Goal: Transaction & Acquisition: Purchase product/service

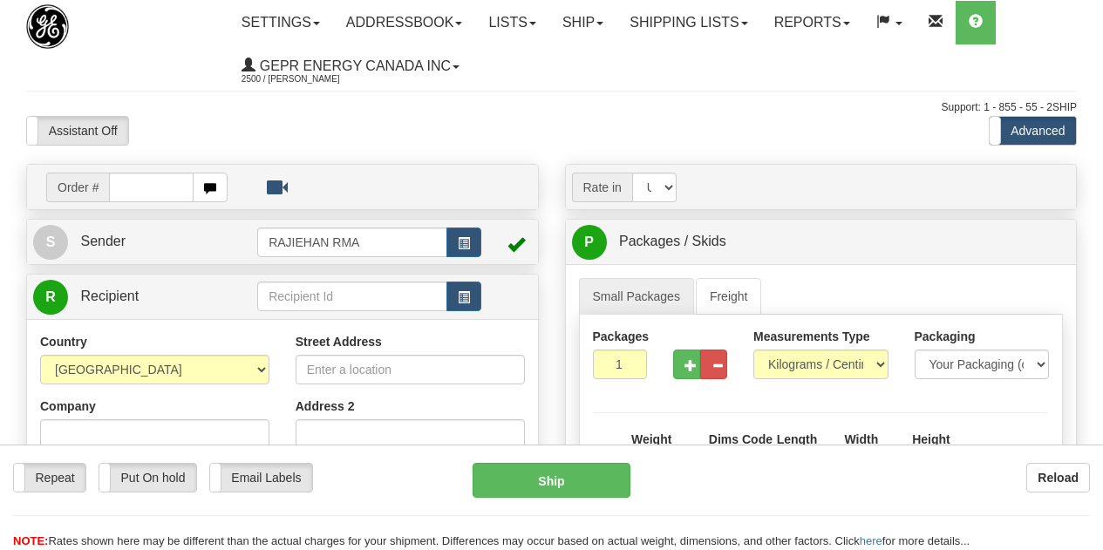
select select "US"
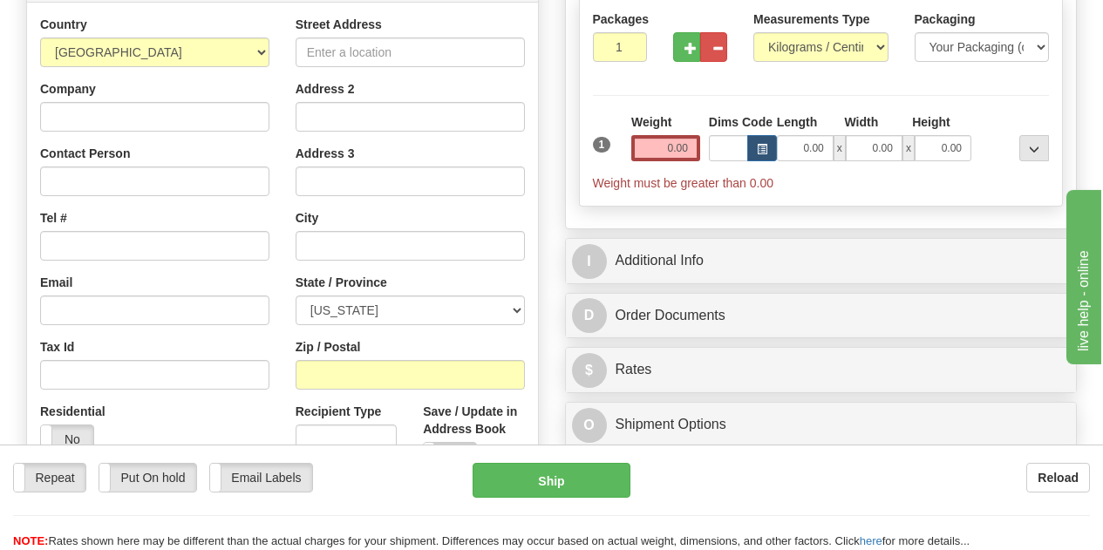
scroll to position [349, 0]
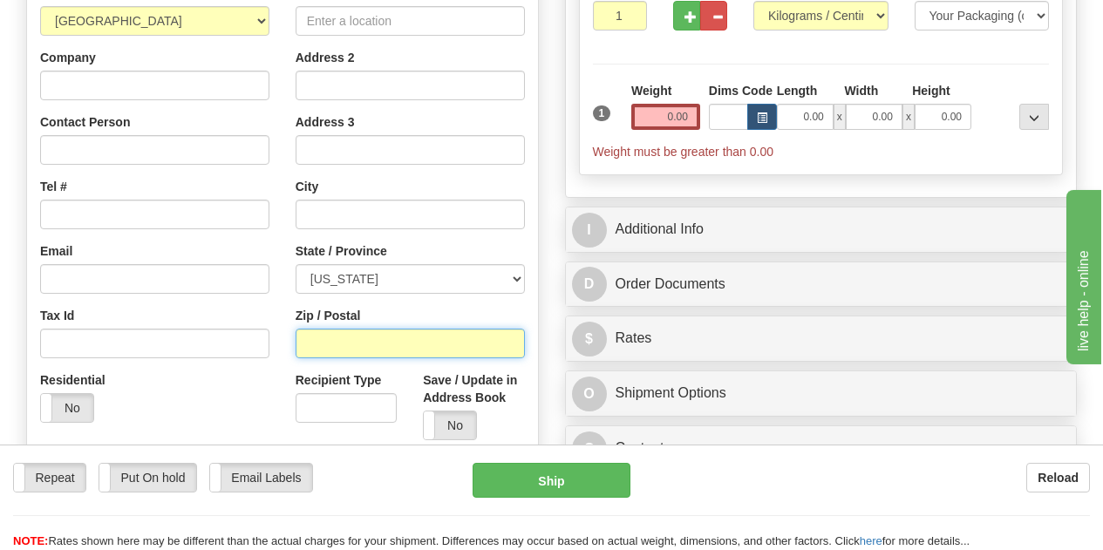
click at [368, 337] on input "Zip / Postal" at bounding box center [410, 344] width 229 height 30
click at [354, 471] on div "Repeat Repeat Put On hold Put On hold Print Order Slip Print Order Slip Email L…" at bounding box center [229, 478] width 433 height 30
click at [328, 351] on input "Zip / Postal" at bounding box center [410, 344] width 229 height 30
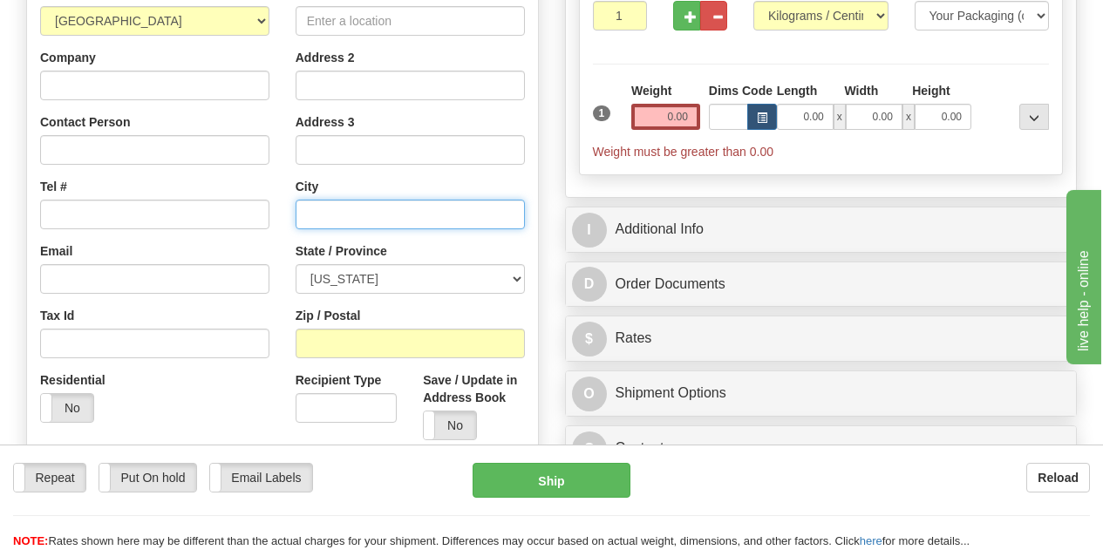
click at [339, 218] on input "text" at bounding box center [410, 215] width 229 height 30
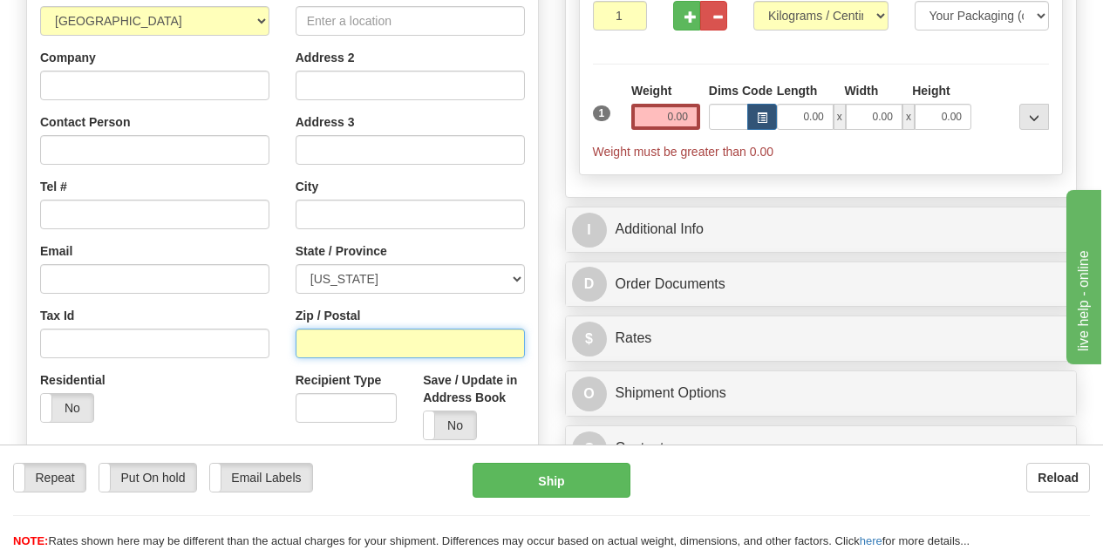
click at [352, 342] on input "Zip / Postal" at bounding box center [410, 344] width 229 height 30
click at [335, 348] on input "Zip / Postal" at bounding box center [410, 344] width 229 height 30
type input "35013"
click at [272, 270] on div "Country [GEOGRAPHIC_DATA] [GEOGRAPHIC_DATA] [GEOGRAPHIC_DATA] [GEOGRAPHIC_DATA]…" at bounding box center [154, 210] width 255 height 452
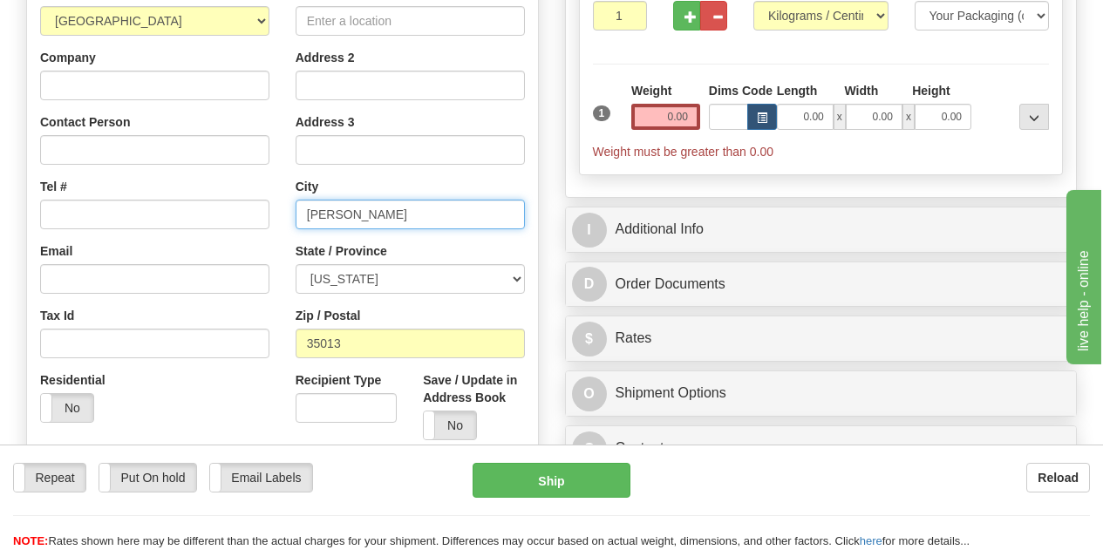
click at [343, 216] on input "[PERSON_NAME]" at bounding box center [410, 215] width 229 height 30
drag, startPoint x: 354, startPoint y: 216, endPoint x: 314, endPoint y: 216, distance: 40.1
click at [250, 220] on div "Country [GEOGRAPHIC_DATA] [GEOGRAPHIC_DATA] [GEOGRAPHIC_DATA] [GEOGRAPHIC_DATA]…" at bounding box center [282, 218] width 511 height 469
paste input "labama"
type input "[US_STATE]"
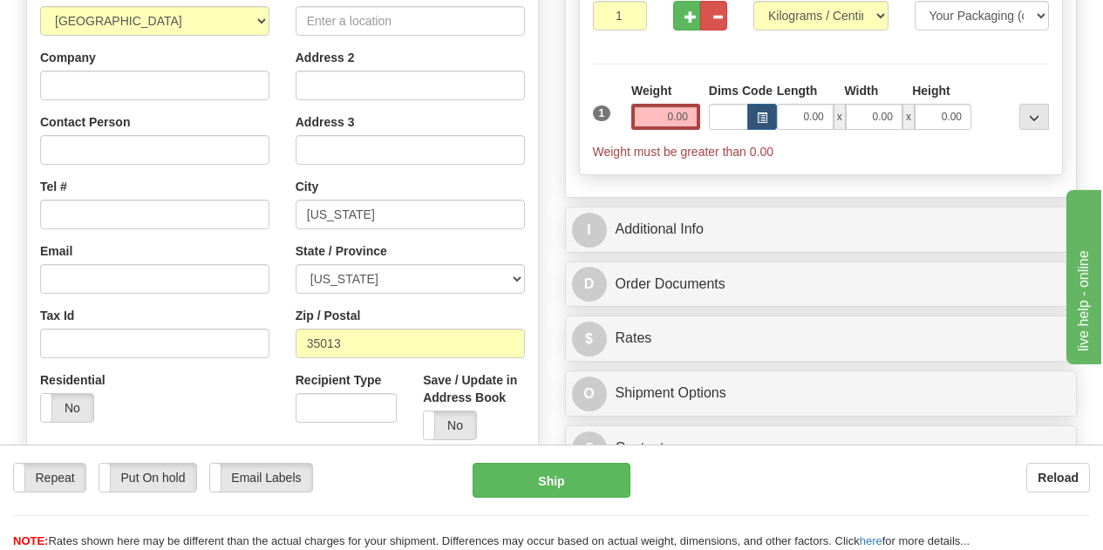
click at [288, 192] on div "Street Address Address 2 Address 3 City [US_STATE] State / Province [US_STATE] …" at bounding box center [409, 218] width 255 height 469
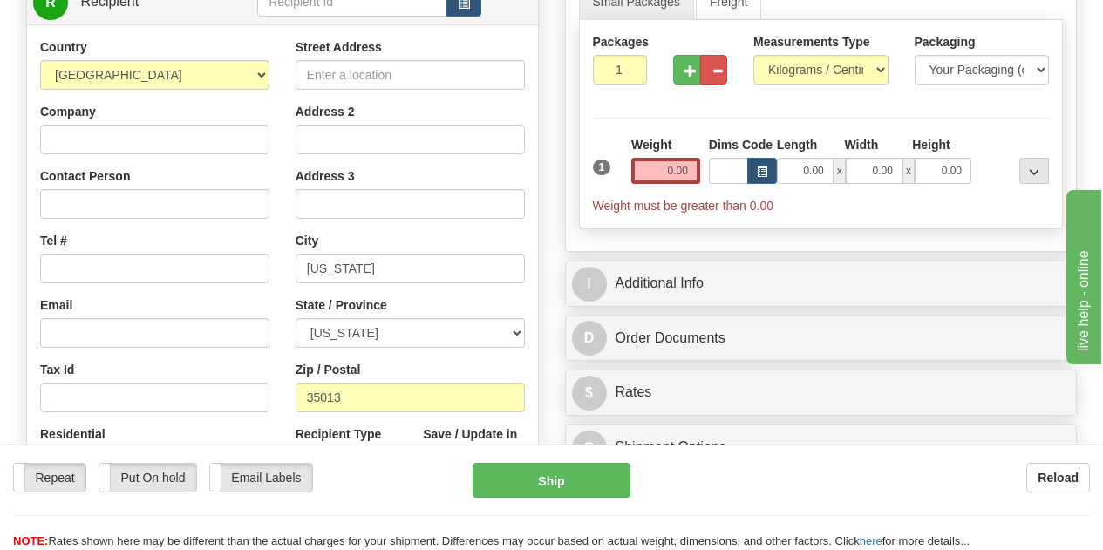
scroll to position [262, 0]
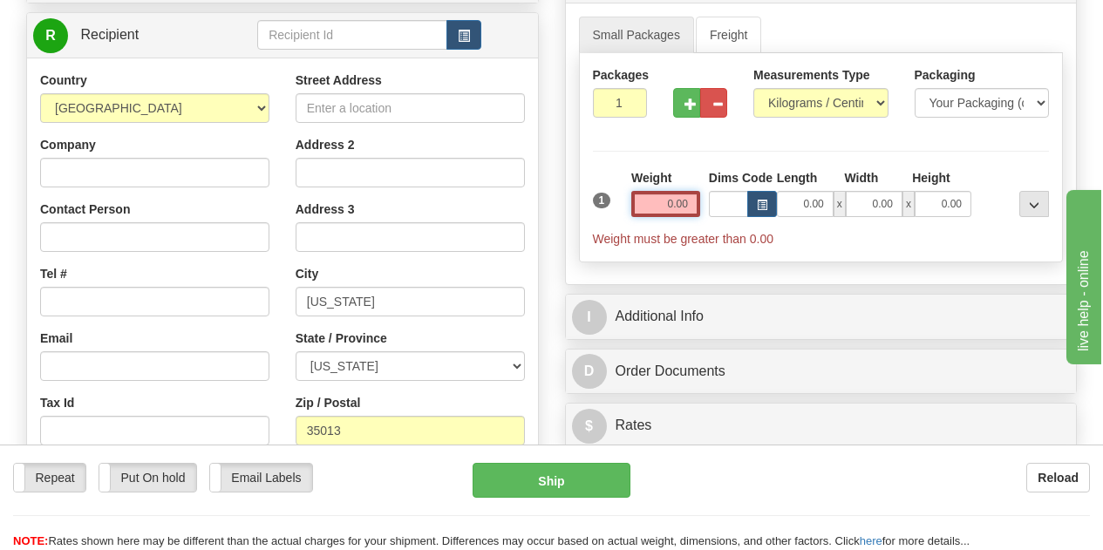
click at [649, 197] on input "0.00" at bounding box center [665, 204] width 69 height 26
type input "0.00"
drag, startPoint x: 653, startPoint y: 199, endPoint x: 697, endPoint y: 198, distance: 43.6
click at [697, 198] on input "0.00" at bounding box center [665, 204] width 69 height 26
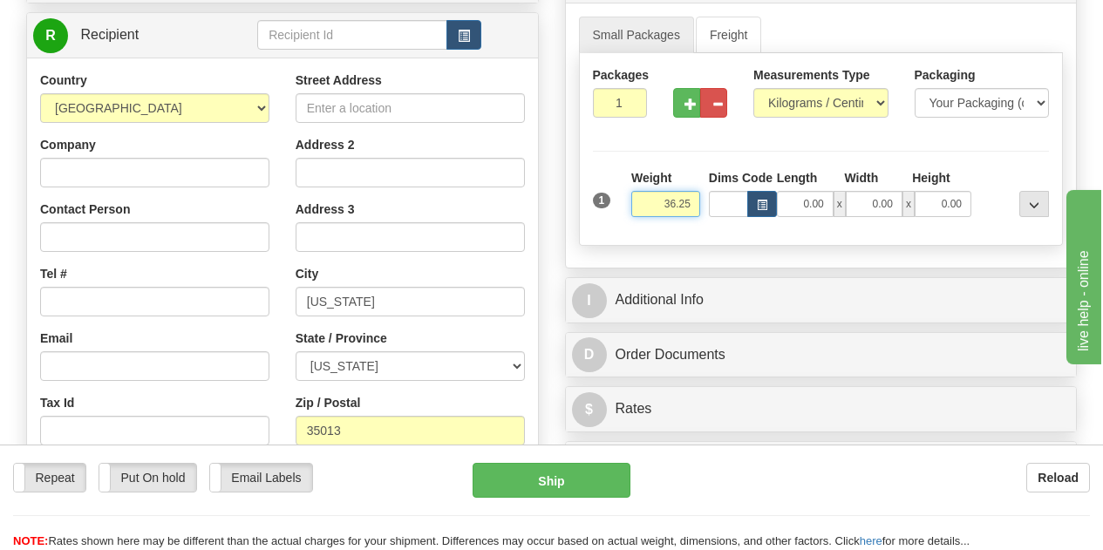
type input "36.25"
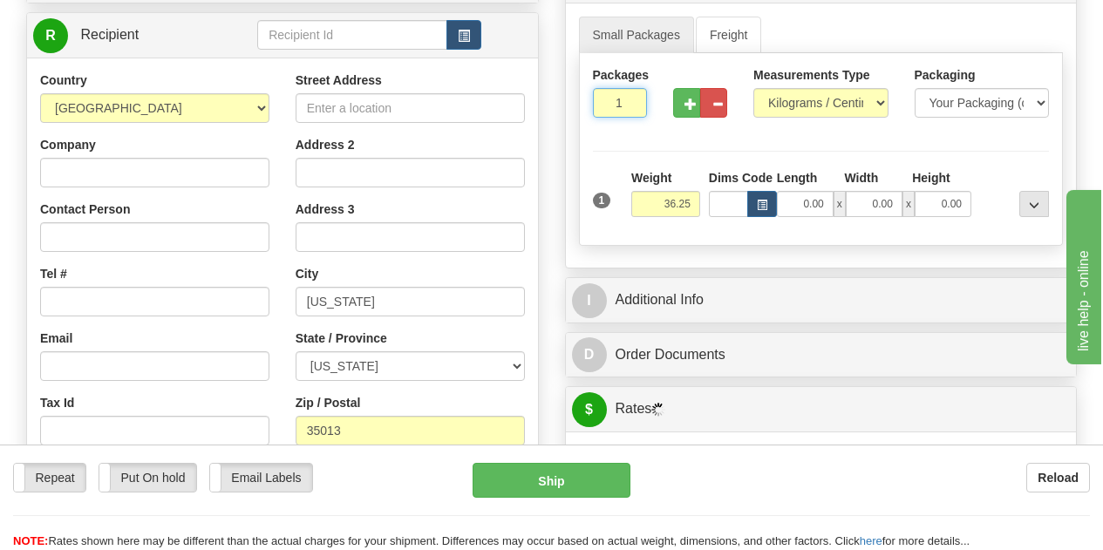
drag, startPoint x: 622, startPoint y: 109, endPoint x: 633, endPoint y: 112, distance: 11.6
click at [633, 112] on input "1" at bounding box center [620, 103] width 54 height 30
click at [614, 167] on div "Packages 5 1 Measurements Type" at bounding box center [821, 149] width 485 height 193
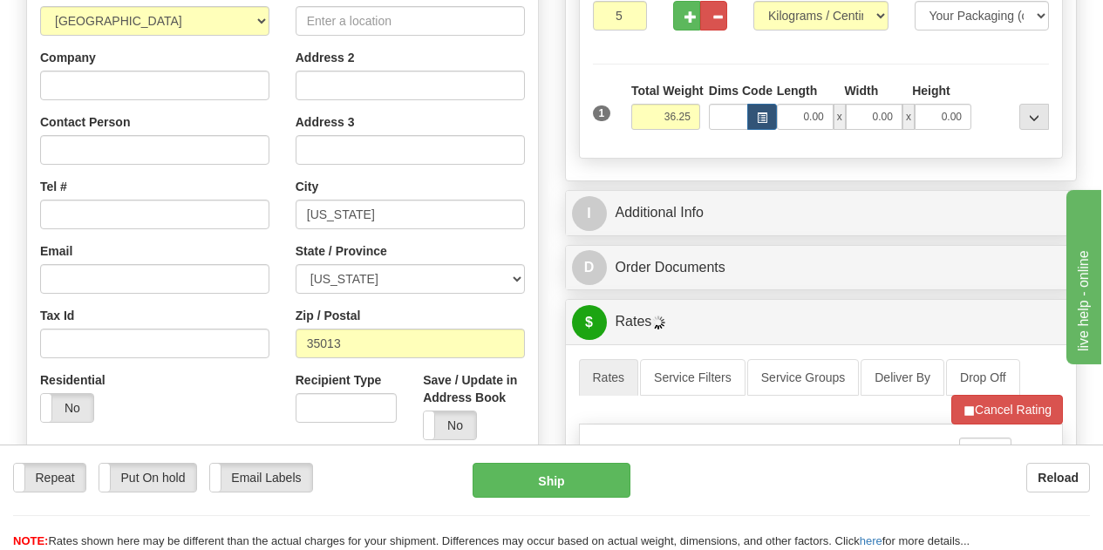
scroll to position [523, 0]
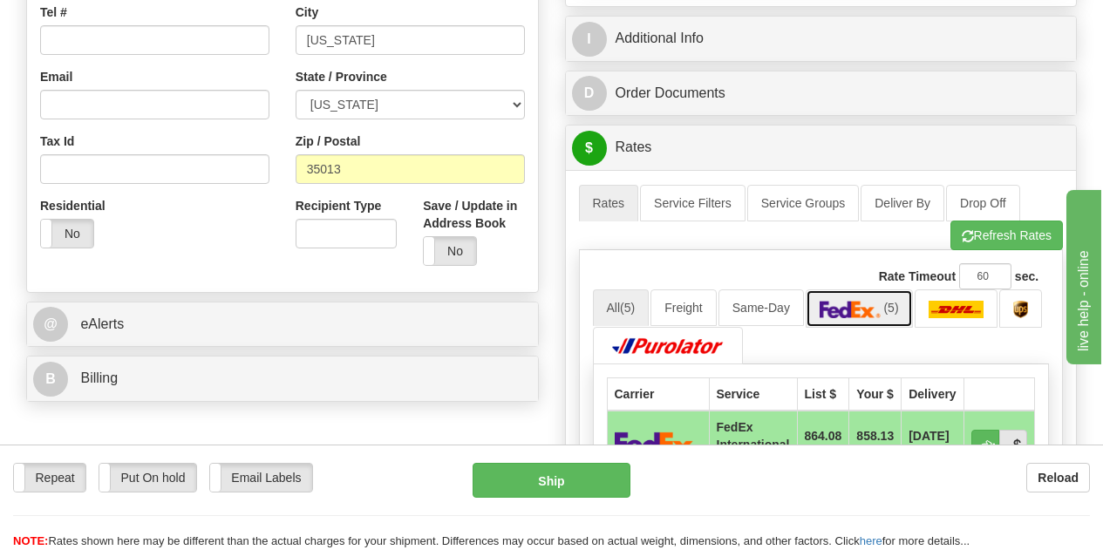
click at [881, 313] on img at bounding box center [849, 309] width 61 height 17
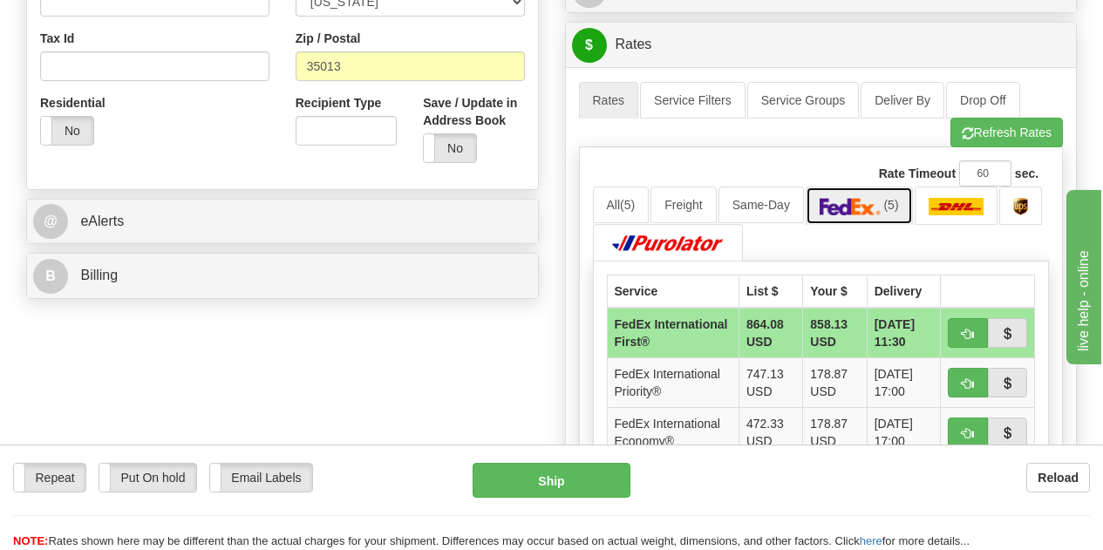
scroll to position [697, 0]
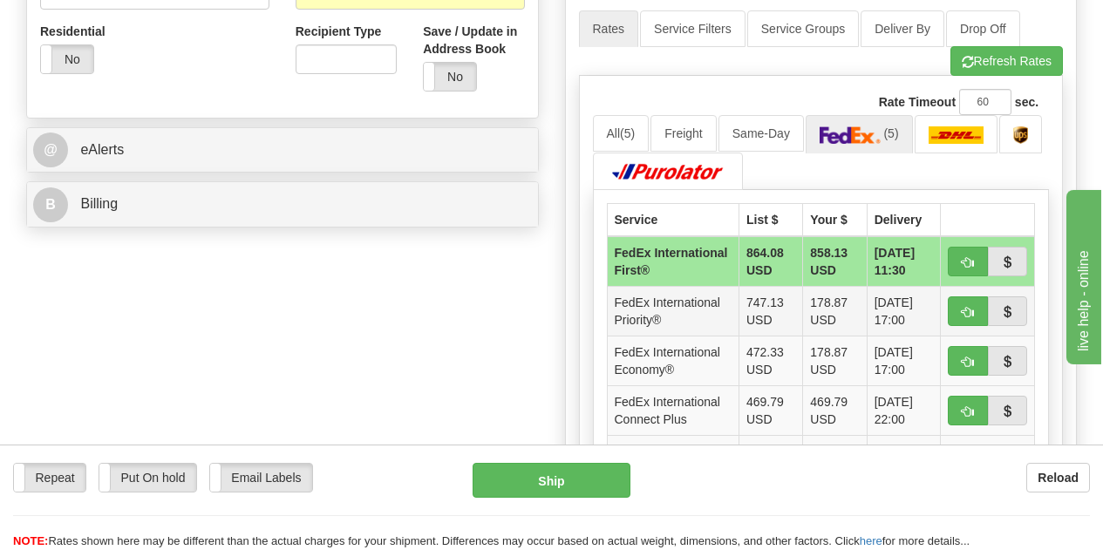
click at [844, 323] on td "178.87 USD" at bounding box center [835, 311] width 64 height 50
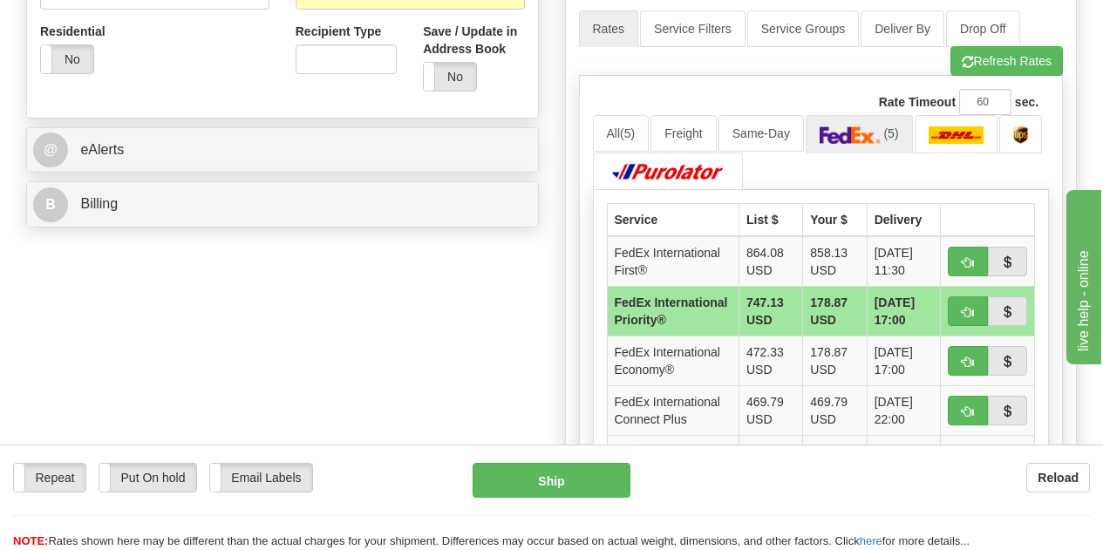
drag, startPoint x: 531, startPoint y: 414, endPoint x: 547, endPoint y: 404, distance: 18.9
click at [531, 414] on div "Order # S Sender" at bounding box center [551, 141] width 1077 height 1350
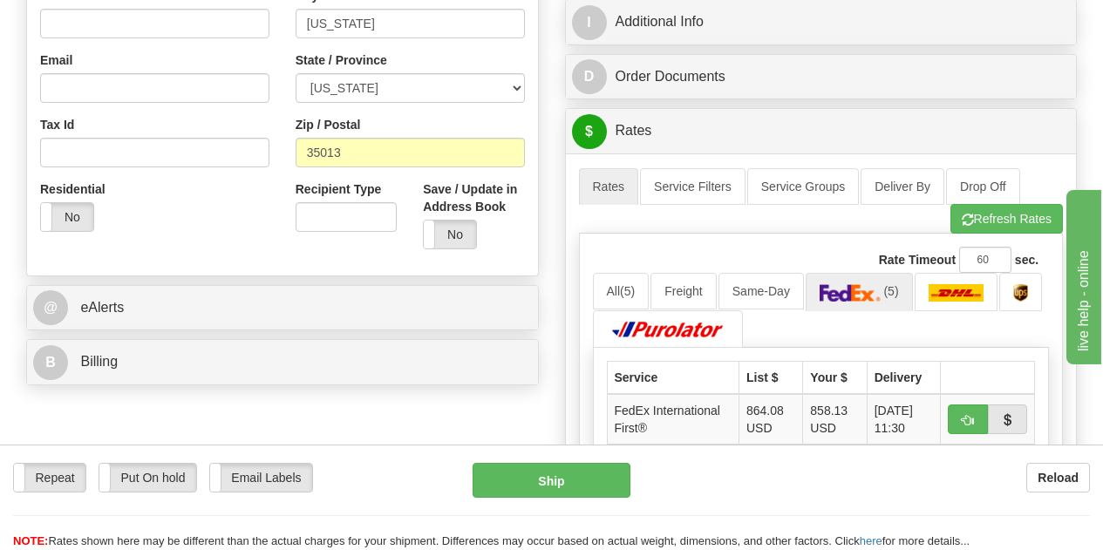
scroll to position [349, 0]
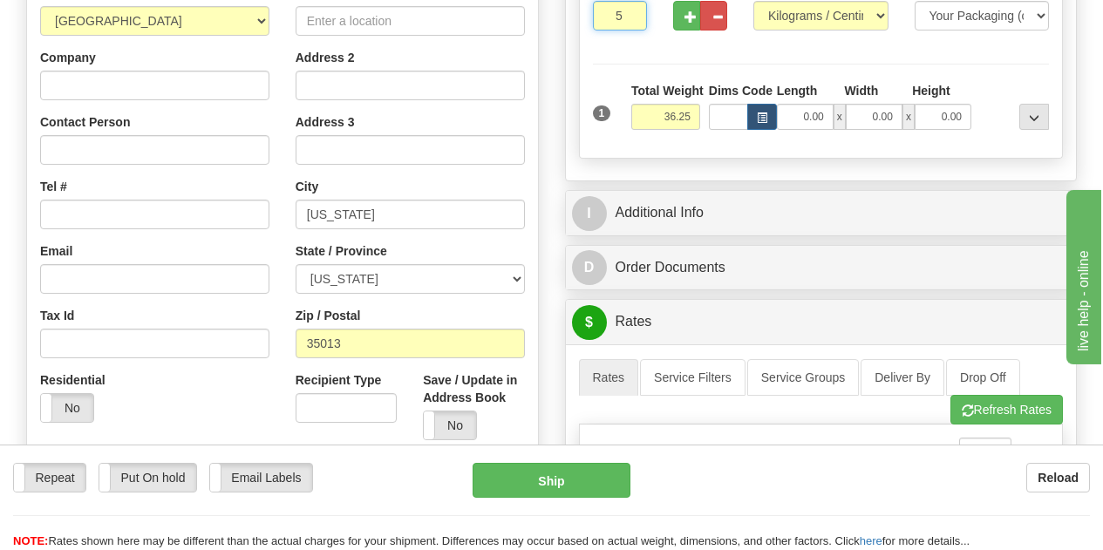
drag, startPoint x: 611, startPoint y: 16, endPoint x: 621, endPoint y: 18, distance: 9.9
click at [621, 18] on input "5" at bounding box center [620, 16] width 54 height 30
type input "2"
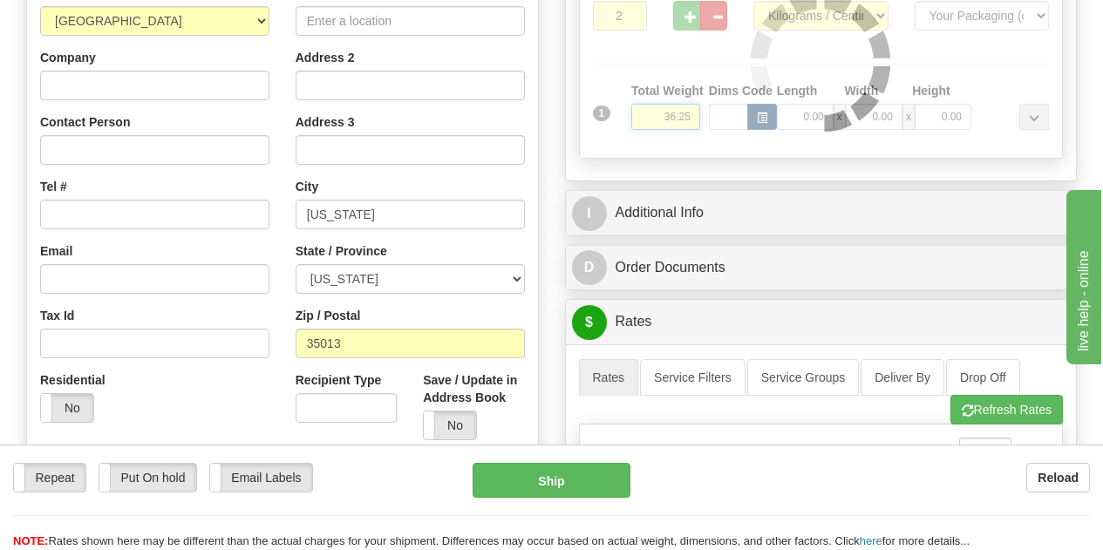
drag, startPoint x: 651, startPoint y: 108, endPoint x: 708, endPoint y: 126, distance: 59.3
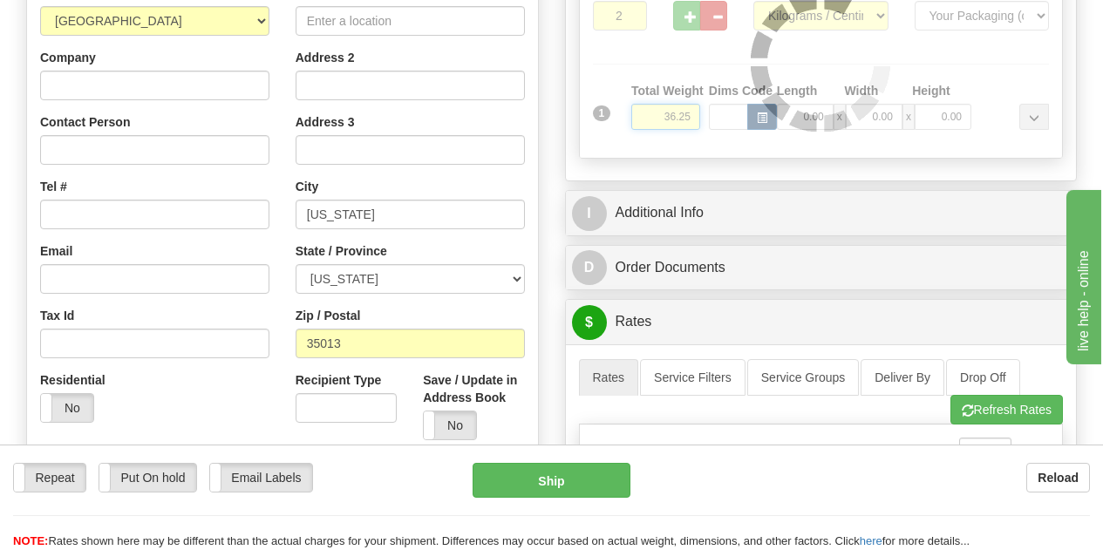
click at [708, 126] on div "Packages 2 1 Measurements Type" at bounding box center [821, 62] width 485 height 193
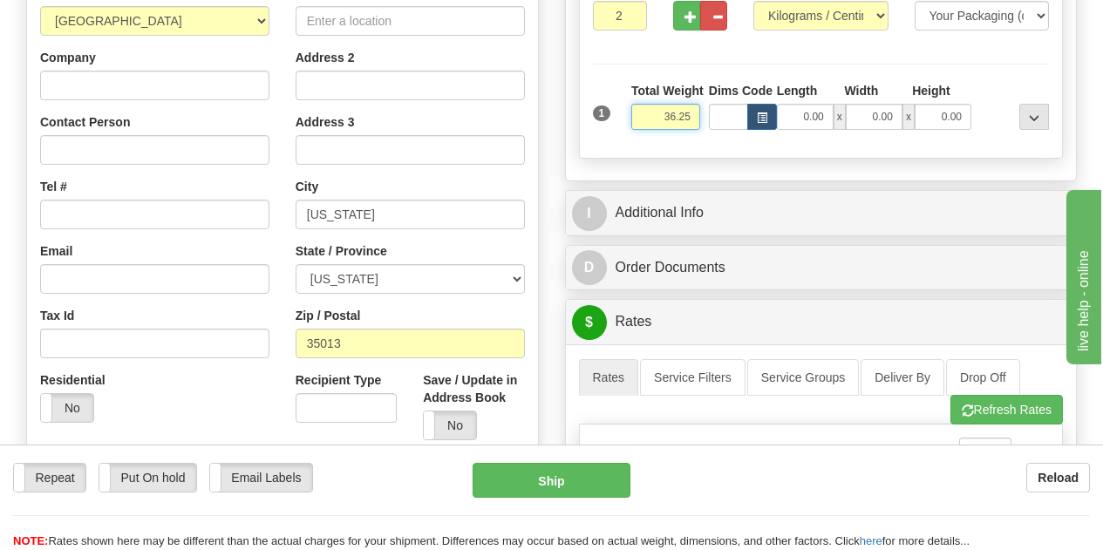
drag, startPoint x: 663, startPoint y: 125, endPoint x: 704, endPoint y: 128, distance: 41.1
click at [704, 128] on div "1 Total Weight 36.25 Dims Code x" at bounding box center [821, 113] width 466 height 62
click at [759, 70] on div "Packages 2 1 Measurements Type" at bounding box center [821, 62] width 485 height 193
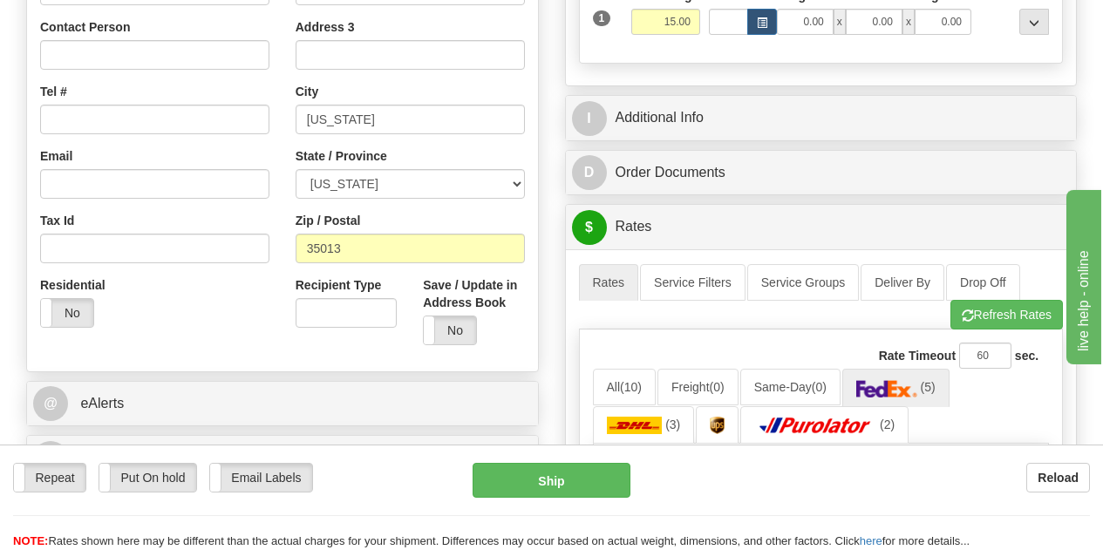
scroll to position [262, 0]
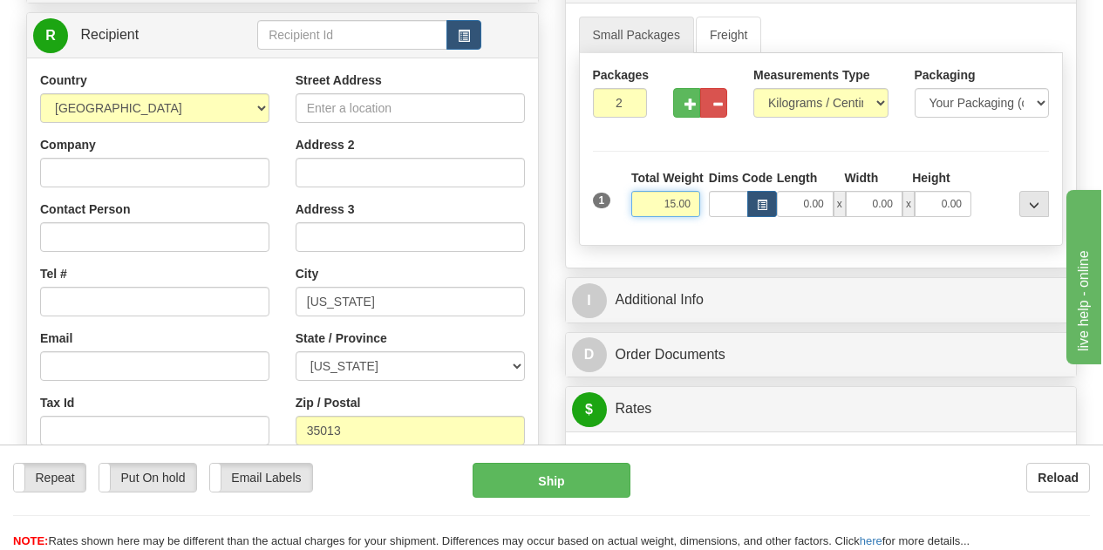
drag, startPoint x: 635, startPoint y: 208, endPoint x: 699, endPoint y: 214, distance: 64.7
click at [699, 214] on input "15.00" at bounding box center [665, 204] width 69 height 26
click at [861, 162] on div "Packages 2 1 Measurements Type" at bounding box center [821, 149] width 485 height 193
drag, startPoint x: 661, startPoint y: 211, endPoint x: 703, endPoint y: 218, distance: 42.4
click at [703, 218] on div "Total Weight 15.00" at bounding box center [666, 199] width 78 height 61
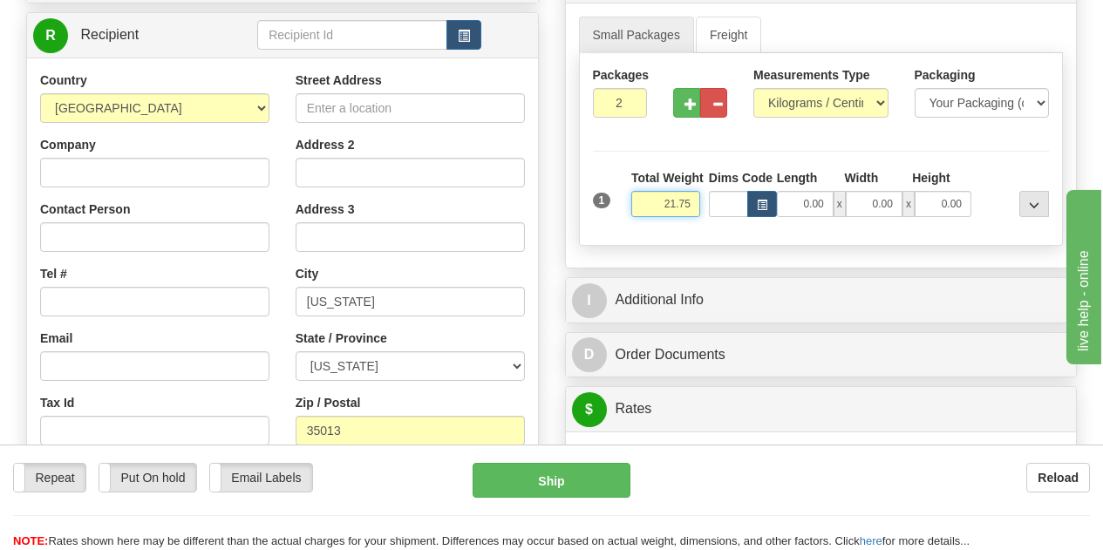
type input "21.75"
drag, startPoint x: 611, startPoint y: 105, endPoint x: 628, endPoint y: 105, distance: 16.6
click at [628, 105] on input "2" at bounding box center [620, 103] width 54 height 30
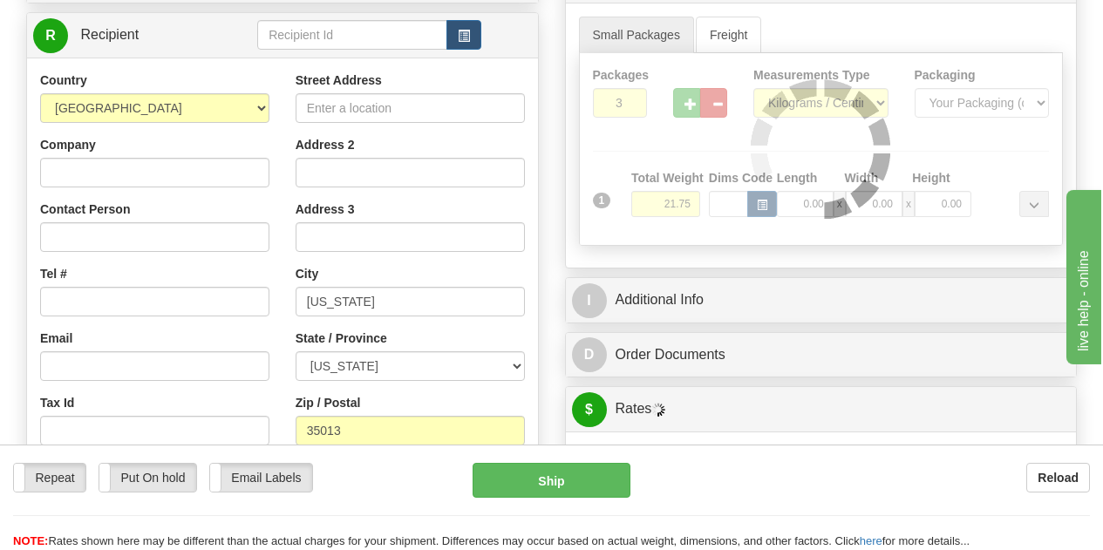
click at [605, 196] on div "Packages 3 1 Measurements Type" at bounding box center [821, 149] width 485 height 193
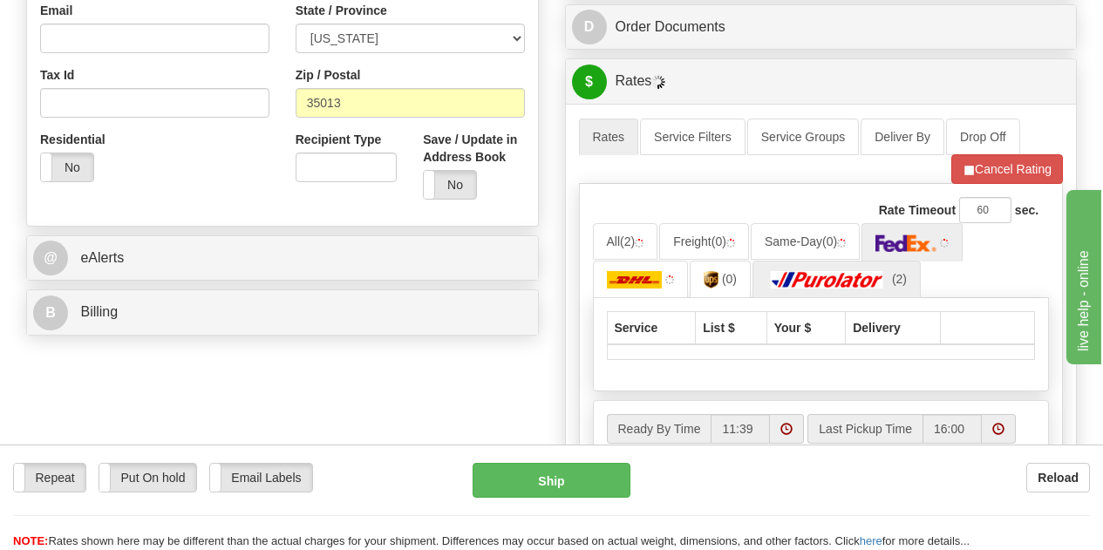
scroll to position [610, 0]
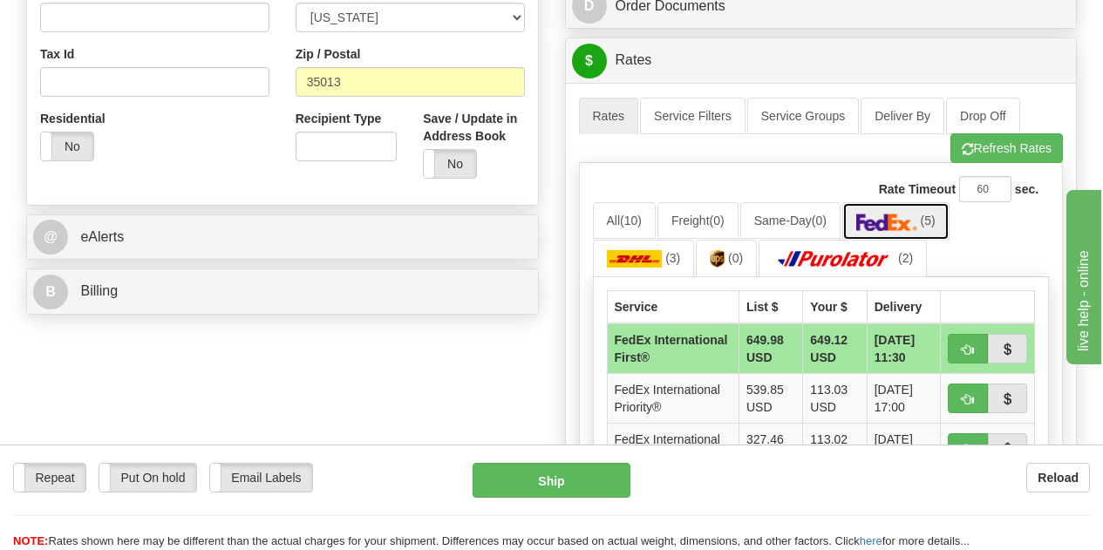
click at [902, 226] on img at bounding box center [886, 222] width 61 height 17
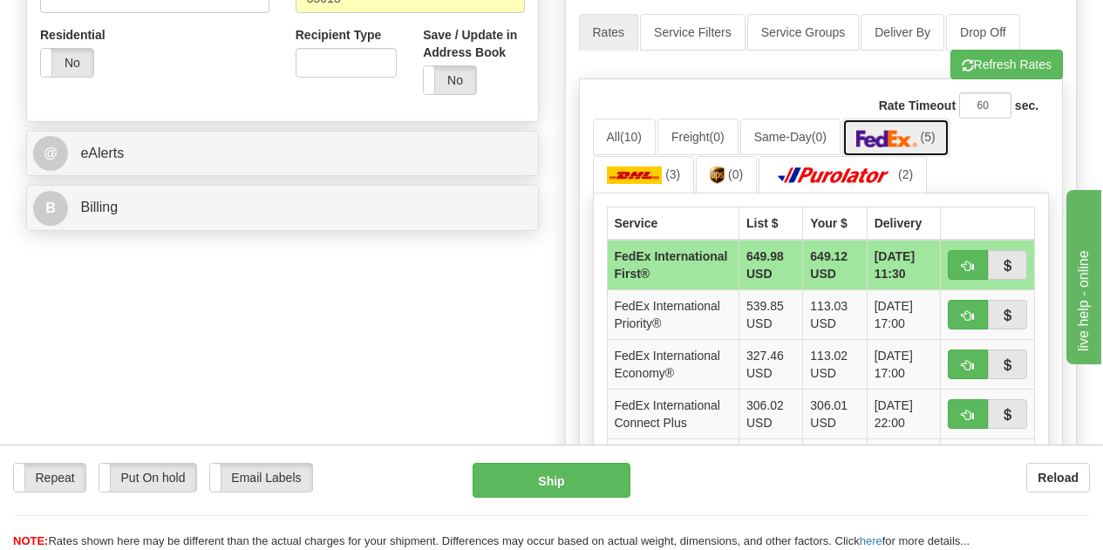
scroll to position [785, 0]
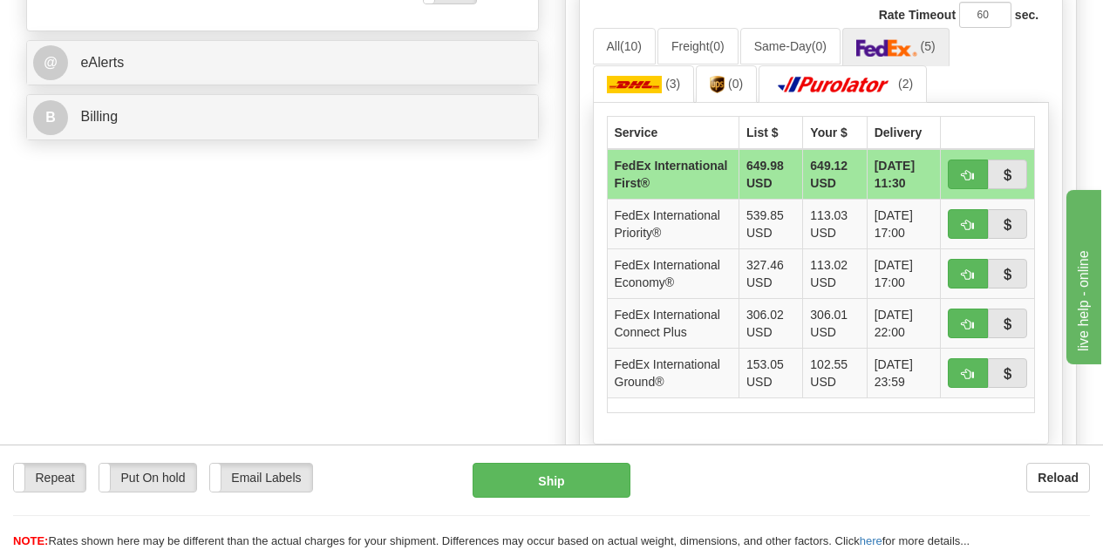
click at [405, 364] on div "Order # S Sender" at bounding box center [551, 54] width 1077 height 1350
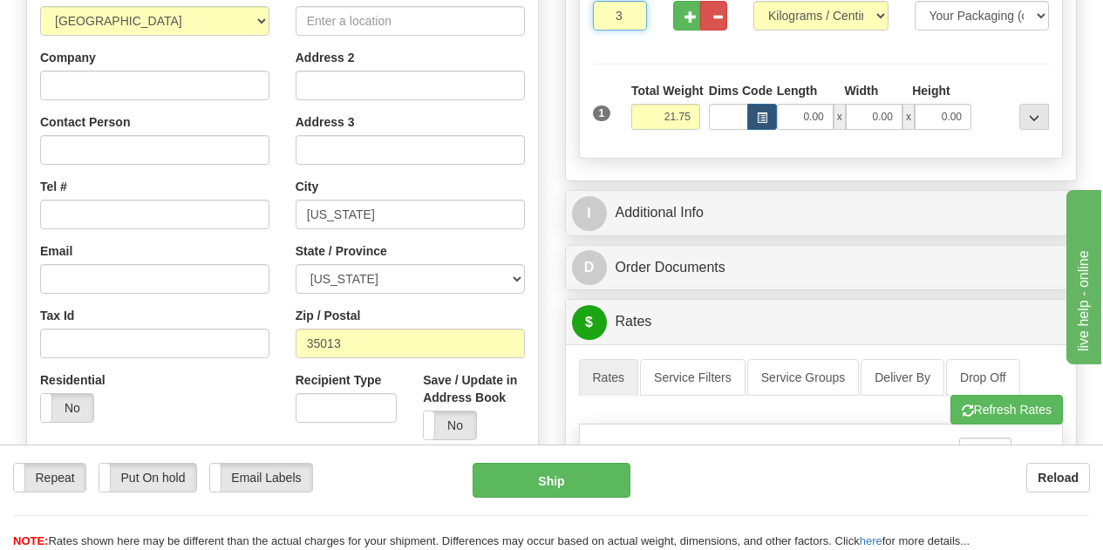
click at [615, 20] on input "3" at bounding box center [620, 16] width 54 height 30
type input "4"
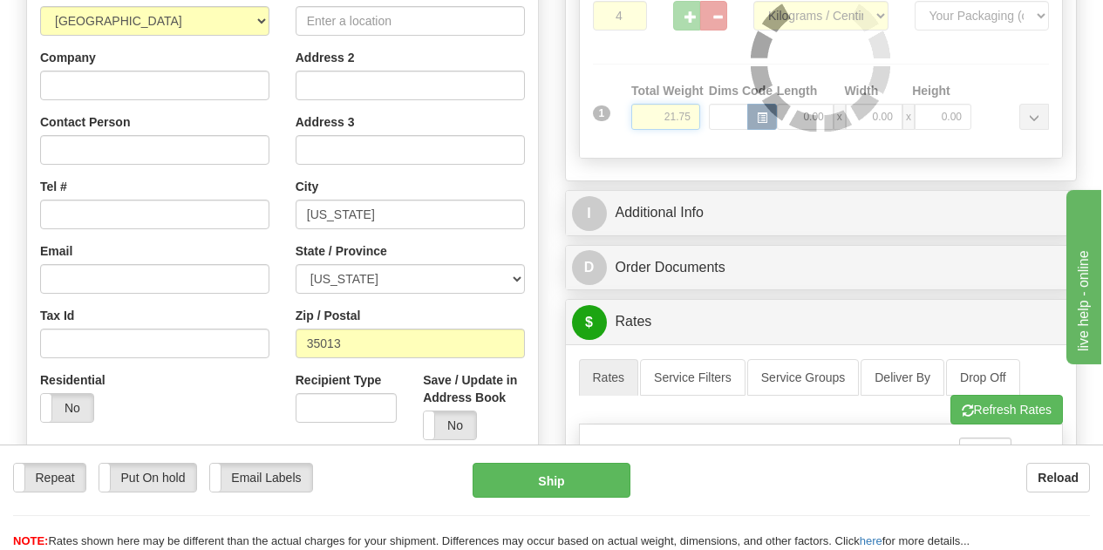
drag, startPoint x: 649, startPoint y: 125, endPoint x: 694, endPoint y: 125, distance: 45.3
click at [694, 125] on div "Packages 4 1 Measurements Type" at bounding box center [821, 62] width 485 height 193
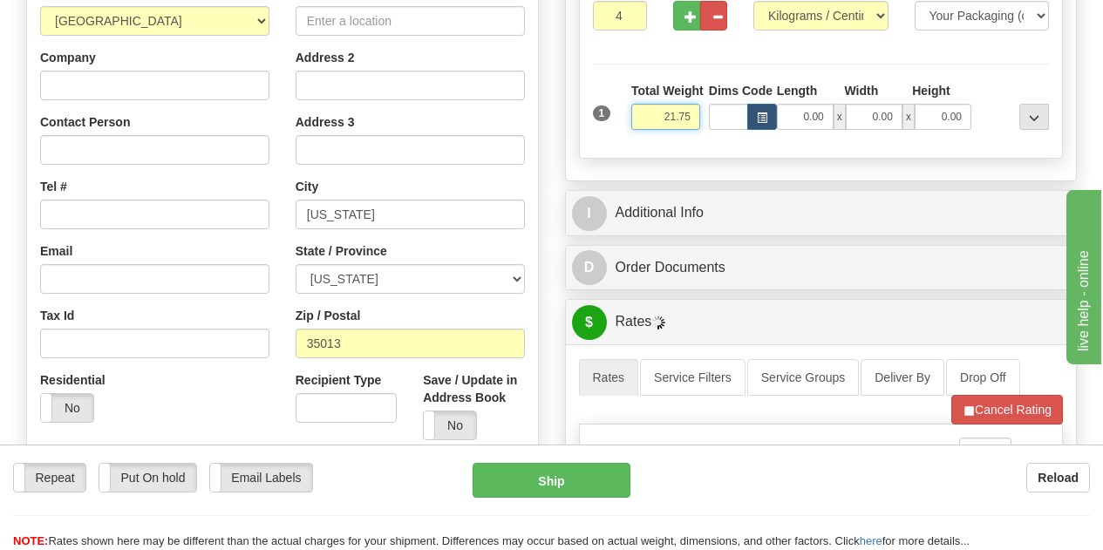
click at [657, 118] on input "21.75" at bounding box center [665, 117] width 69 height 26
drag, startPoint x: 657, startPoint y: 118, endPoint x: 690, endPoint y: 118, distance: 32.3
click at [690, 118] on input "21.75" at bounding box center [665, 117] width 69 height 26
type input "29.00"
click at [673, 68] on div "Packages 4 1 Measurements Type" at bounding box center [821, 62] width 485 height 193
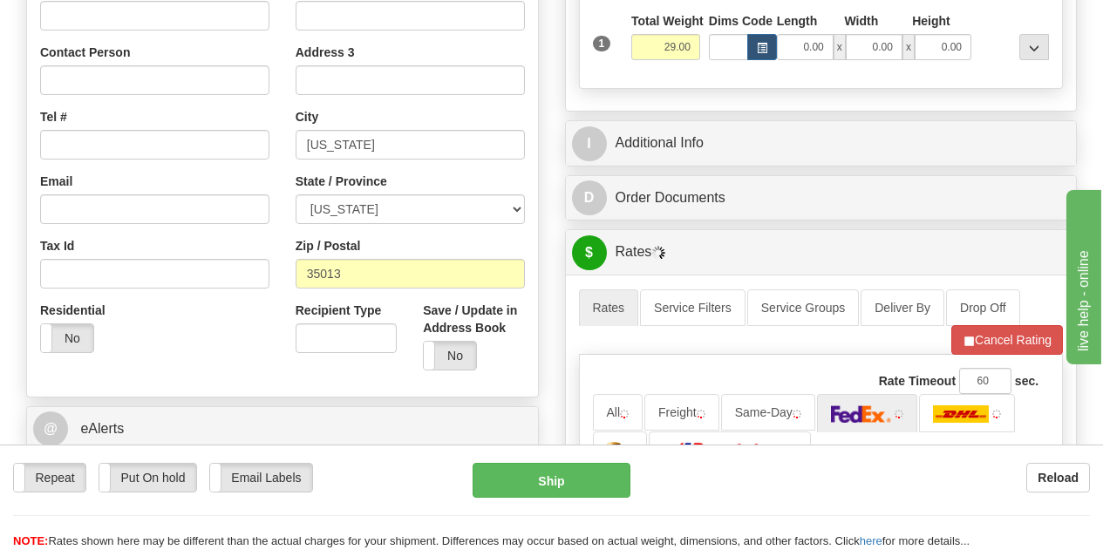
scroll to position [523, 0]
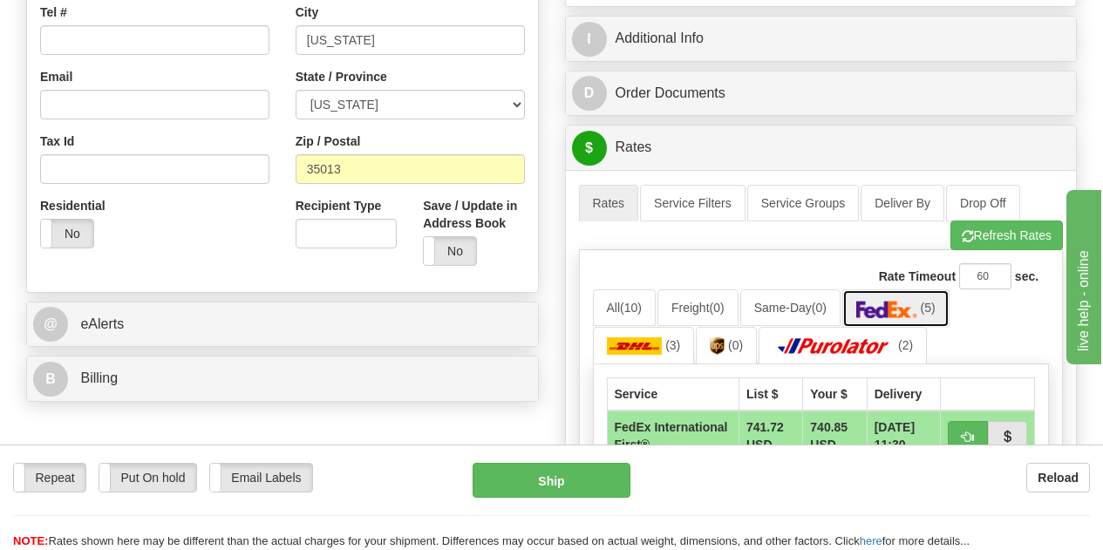
click at [896, 308] on img at bounding box center [886, 309] width 61 height 17
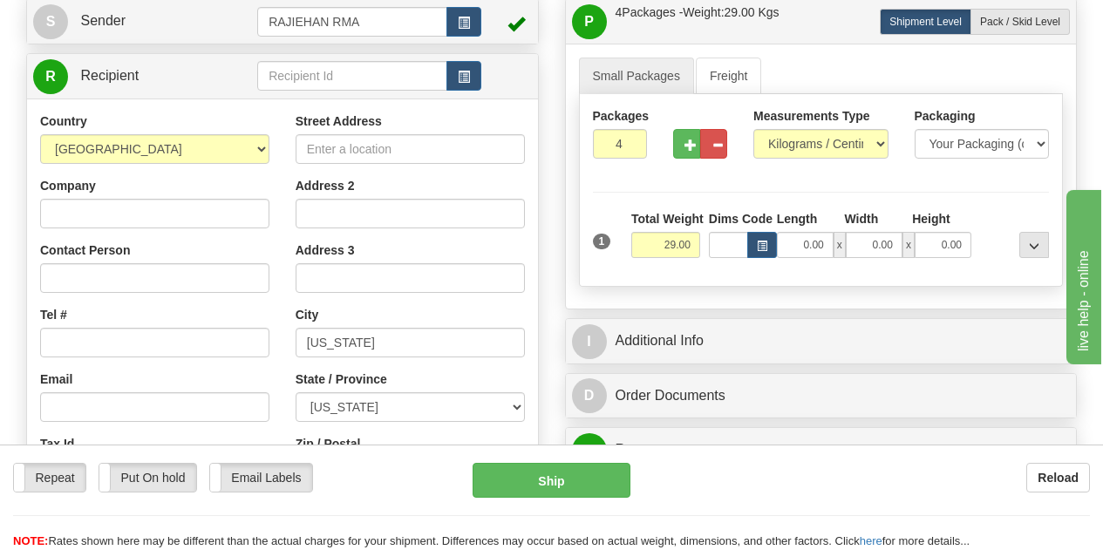
scroll to position [87, 0]
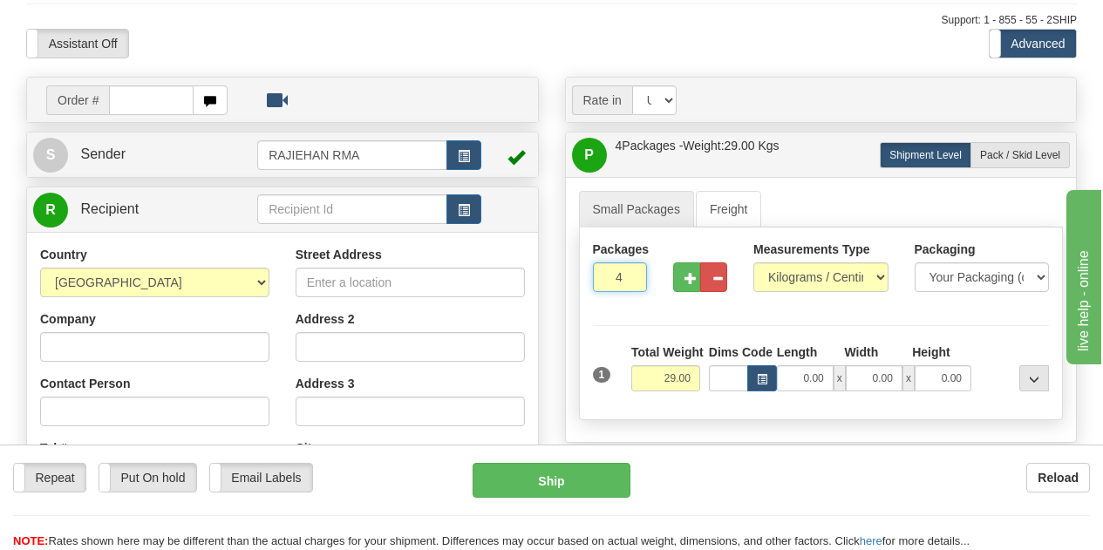
drag, startPoint x: 607, startPoint y: 281, endPoint x: 637, endPoint y: 282, distance: 30.5
click at [637, 282] on input "4" at bounding box center [620, 277] width 54 height 30
type input "10"
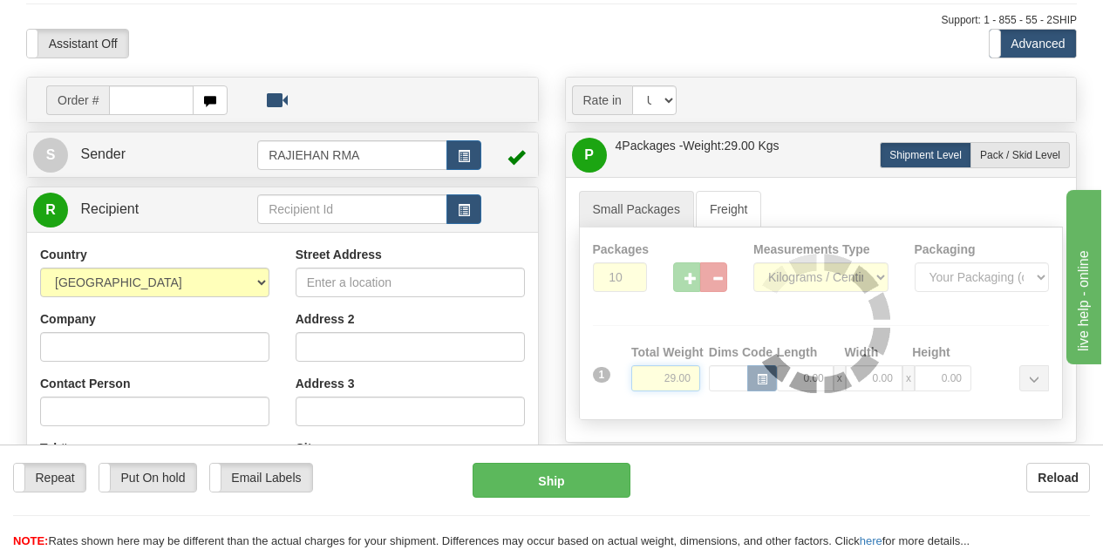
drag, startPoint x: 644, startPoint y: 375, endPoint x: 694, endPoint y: 376, distance: 49.7
click at [694, 376] on div "Packages 10 1 Measurements Type" at bounding box center [821, 324] width 485 height 193
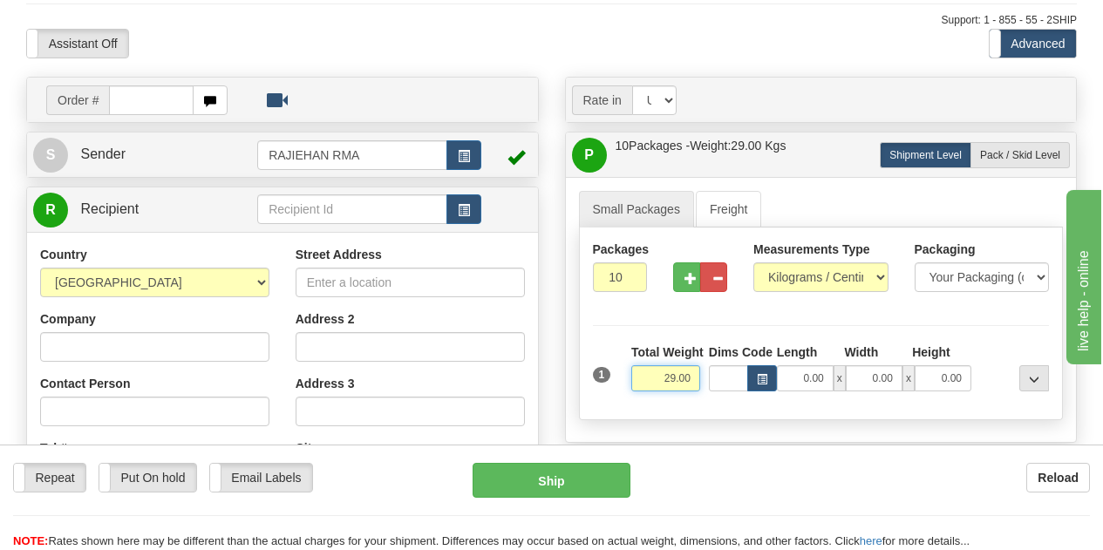
drag, startPoint x: 660, startPoint y: 375, endPoint x: 692, endPoint y: 384, distance: 33.7
click at [692, 384] on input "29.00" at bounding box center [665, 378] width 69 height 26
type input "72.50"
click at [713, 312] on div "Packages 10 1 Measurements Type" at bounding box center [821, 324] width 485 height 193
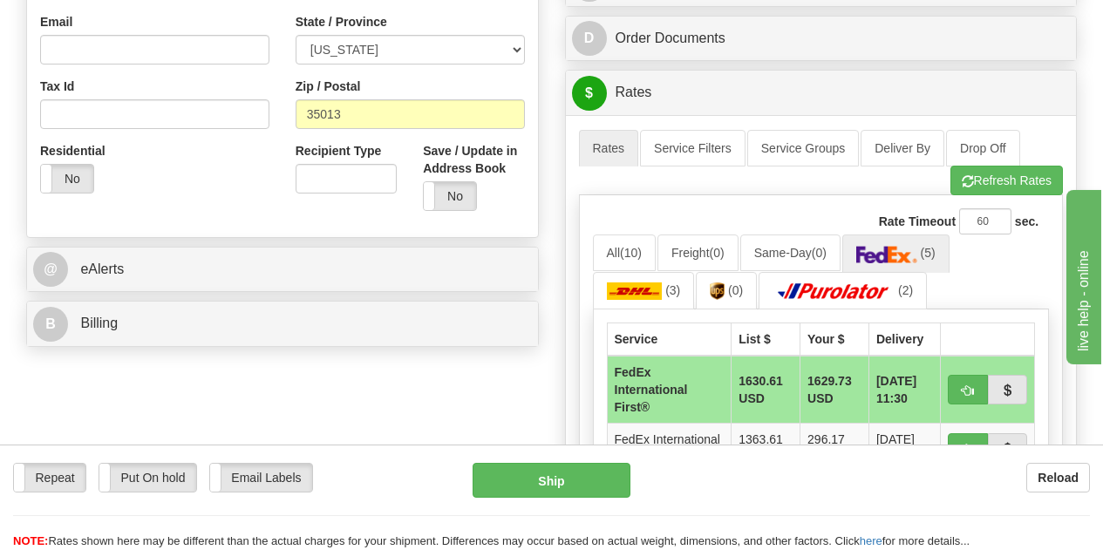
scroll to position [610, 0]
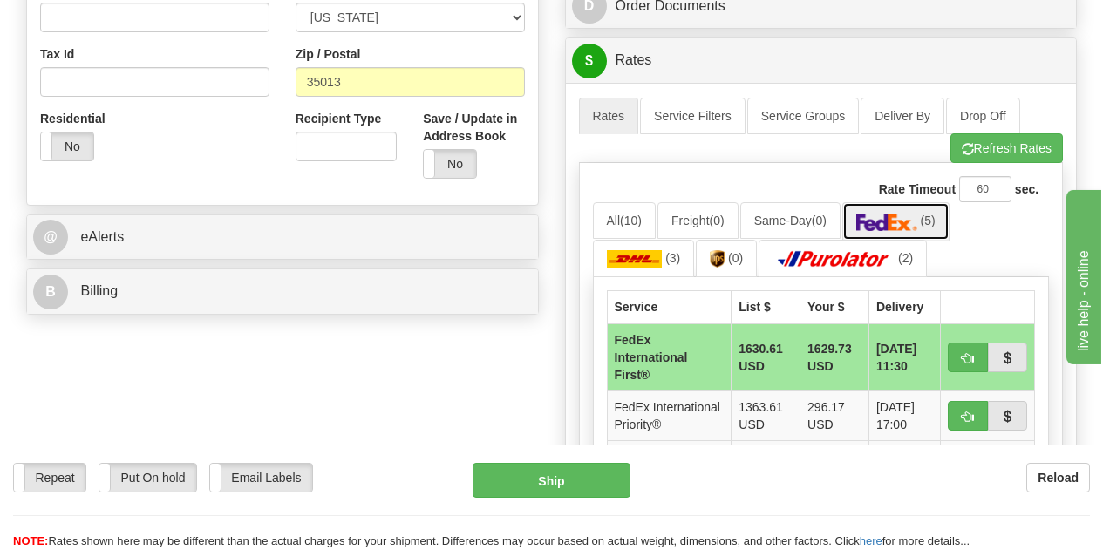
click at [876, 230] on img at bounding box center [886, 222] width 61 height 17
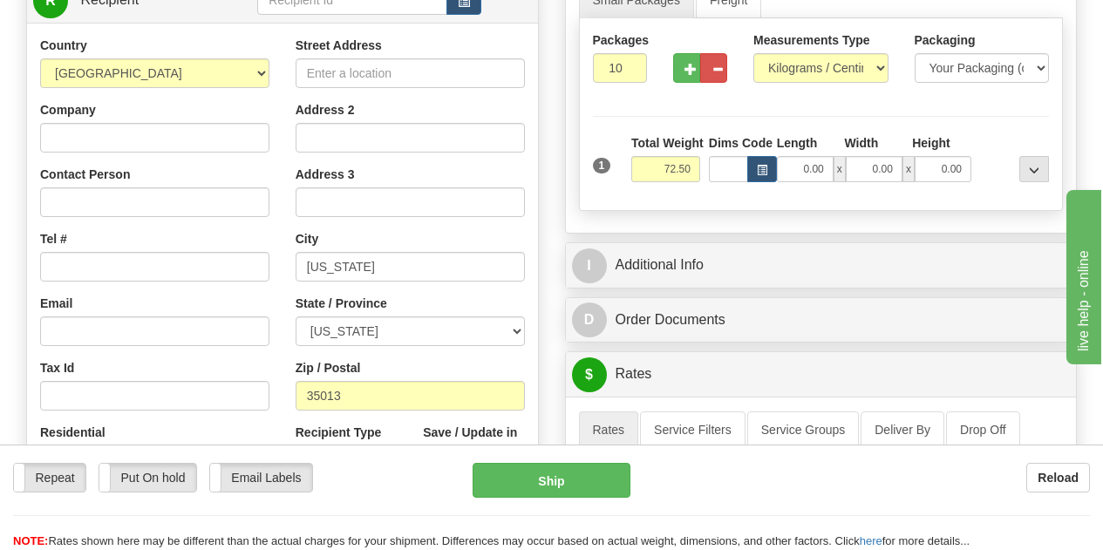
scroll to position [262, 0]
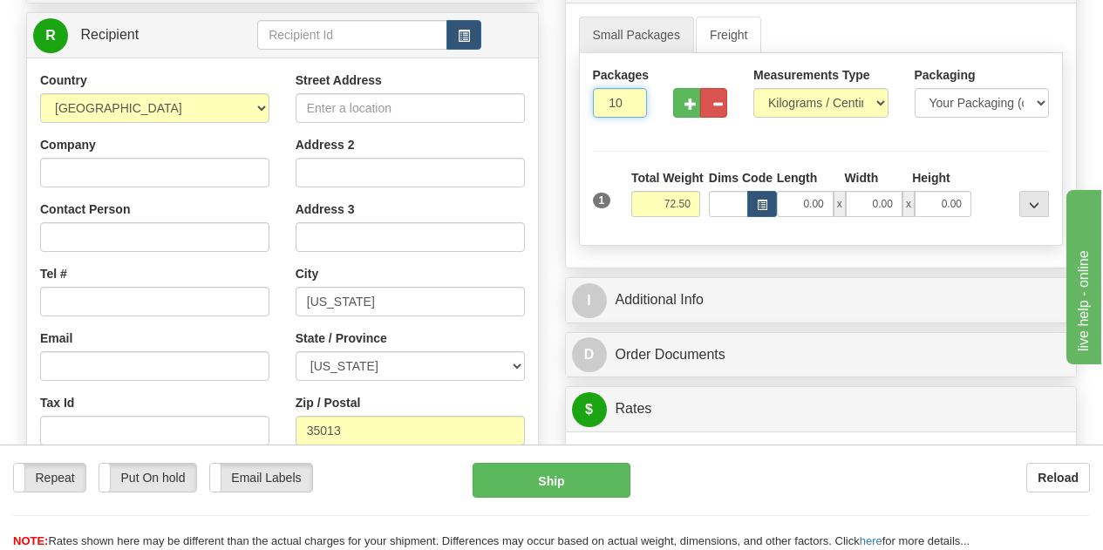
drag, startPoint x: 603, startPoint y: 105, endPoint x: 618, endPoint y: 106, distance: 14.9
click at [618, 106] on div "Packages 10 1" at bounding box center [620, 98] width 80 height 65
click at [610, 95] on input "10" at bounding box center [620, 103] width 54 height 30
drag, startPoint x: 609, startPoint y: 99, endPoint x: 634, endPoint y: 101, distance: 25.4
click at [634, 101] on input "10" at bounding box center [620, 103] width 54 height 30
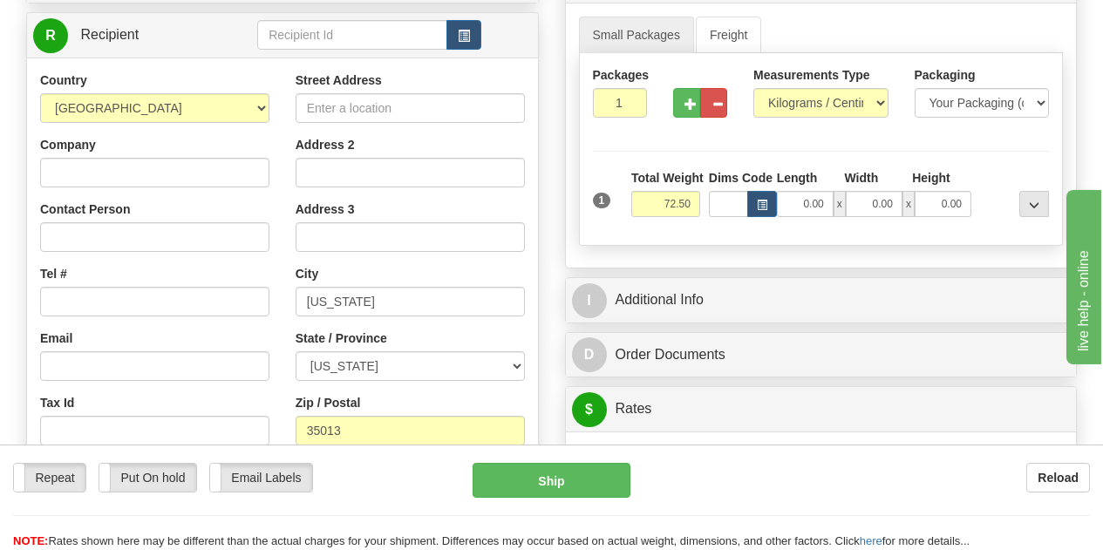
click at [436, 507] on div "Repeat Repeat Put On hold Put On hold Print Order Slip Print Order Slip Email L…" at bounding box center [551, 506] width 1103 height 87
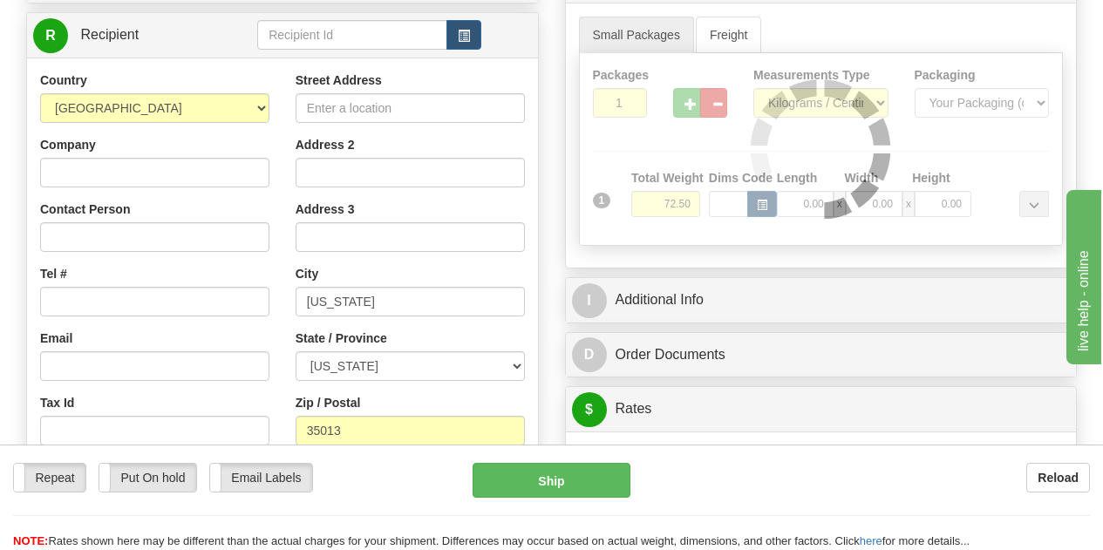
click at [625, 106] on div at bounding box center [821, 149] width 483 height 192
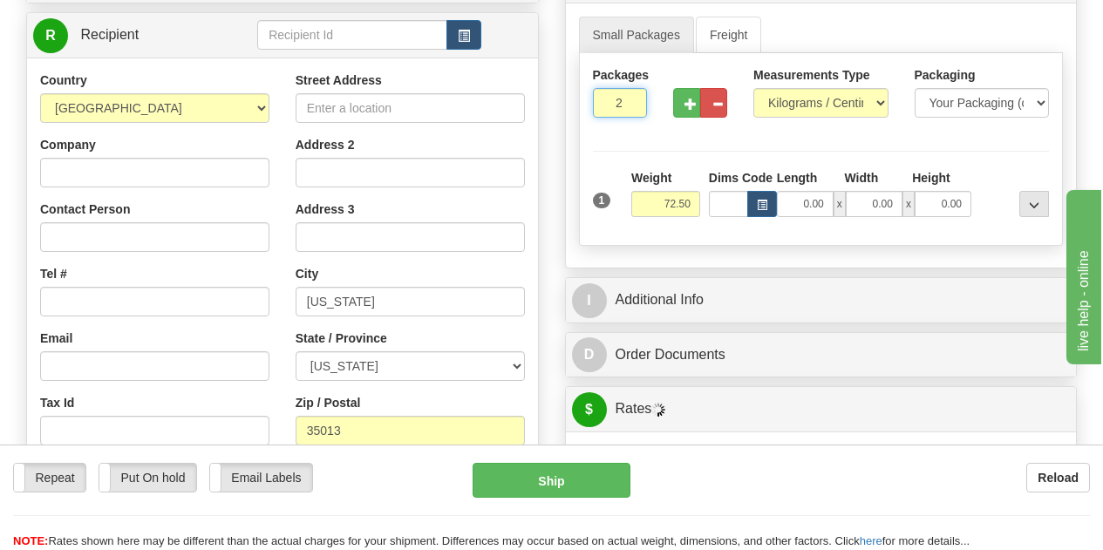
click at [632, 103] on input "2" at bounding box center [620, 103] width 54 height 30
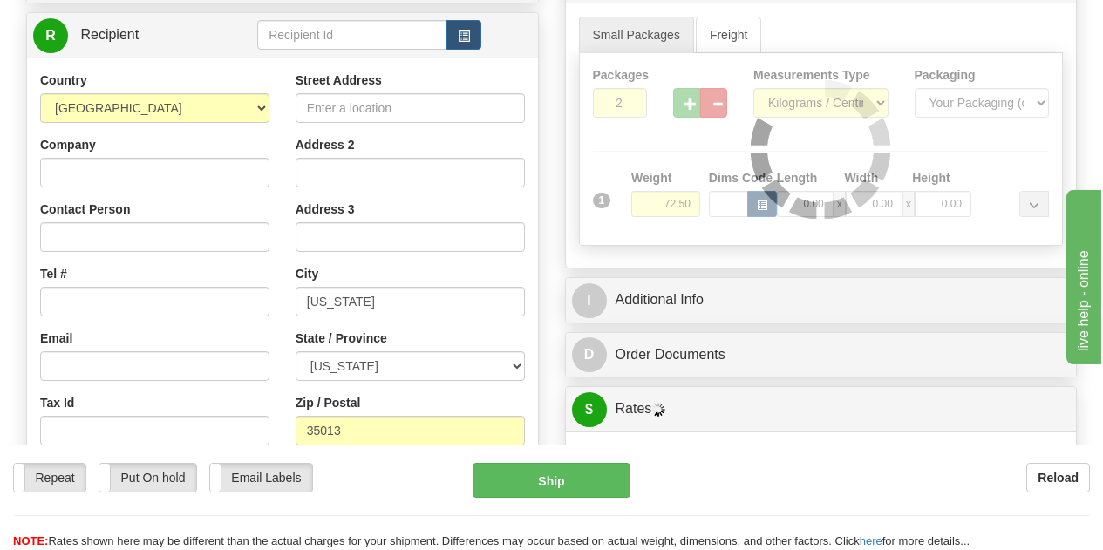
click at [616, 102] on div at bounding box center [821, 149] width 483 height 192
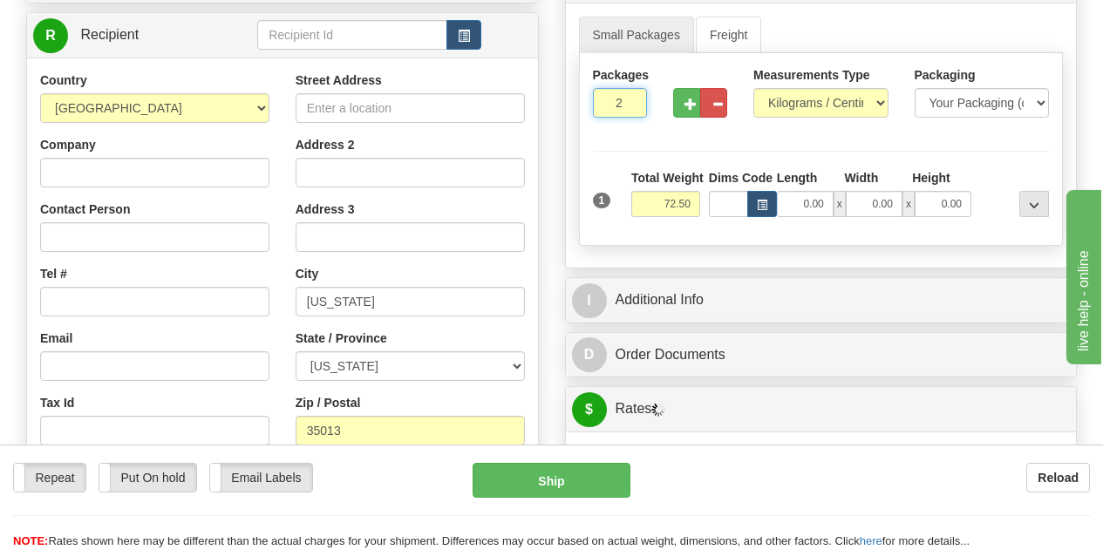
drag, startPoint x: 613, startPoint y: 102, endPoint x: 623, endPoint y: 107, distance: 11.7
click at [623, 107] on input "2" at bounding box center [620, 103] width 54 height 30
type input "15"
drag, startPoint x: 640, startPoint y: 208, endPoint x: 704, endPoint y: 219, distance: 65.4
click at [704, 219] on div "1 Total Weight 72.50 Dims Code x" at bounding box center [821, 200] width 466 height 62
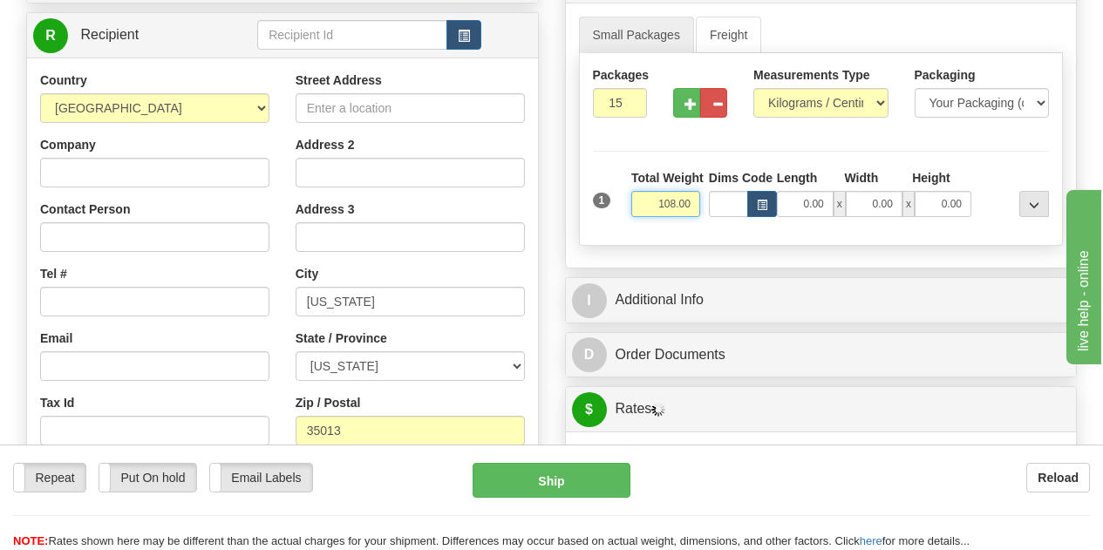
click at [692, 201] on input "108.00" at bounding box center [665, 204] width 69 height 26
drag, startPoint x: 692, startPoint y: 202, endPoint x: 680, endPoint y: 202, distance: 12.2
click at [680, 202] on input "108.00" at bounding box center [665, 204] width 69 height 26
type input "108.75"
click at [696, 235] on div "Packages 15 1 Measurements Type" at bounding box center [821, 149] width 485 height 193
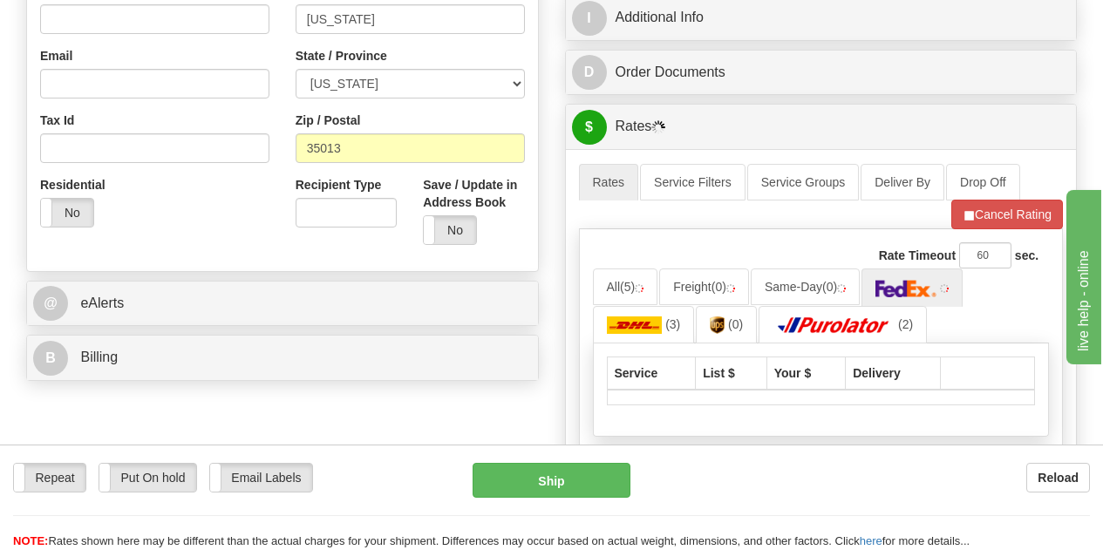
scroll to position [523, 0]
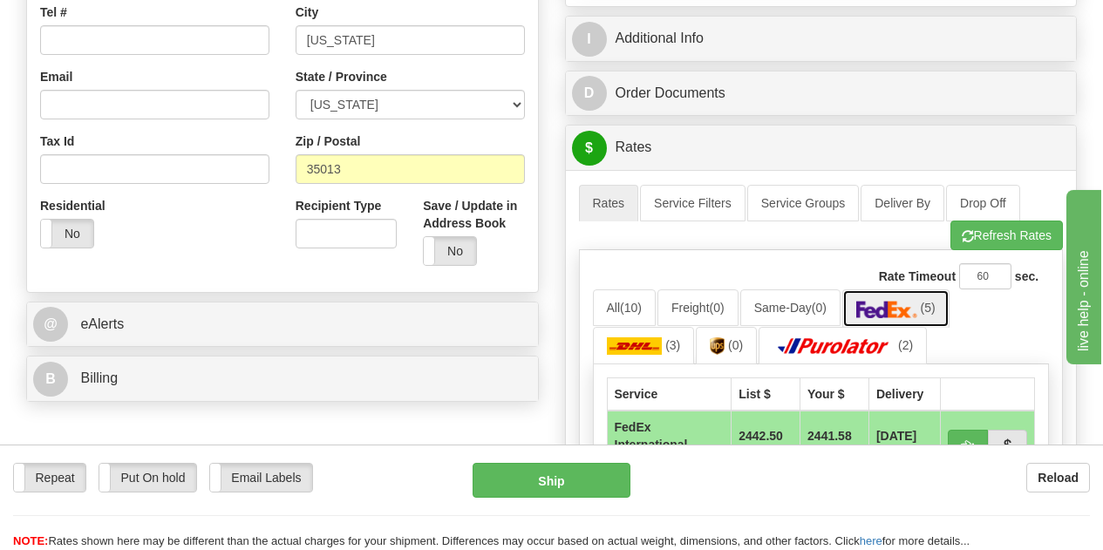
click at [917, 316] on img at bounding box center [886, 309] width 61 height 17
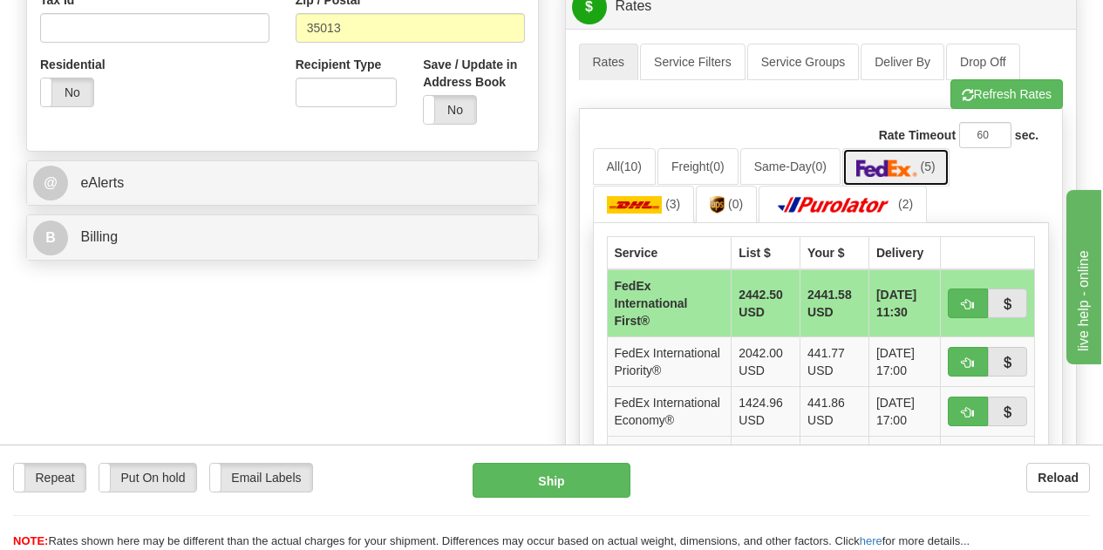
scroll to position [697, 0]
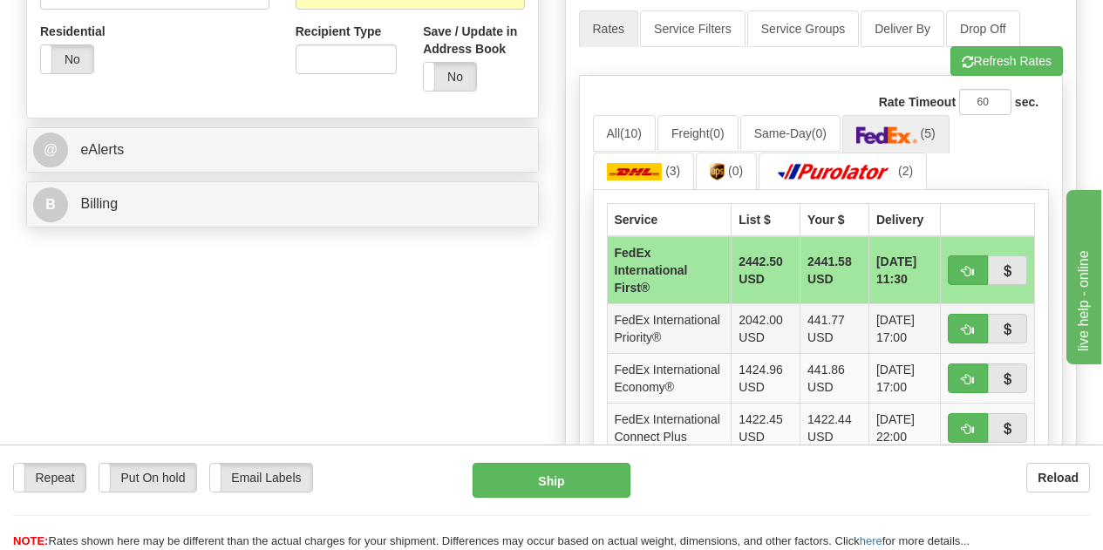
click at [826, 349] on td "441.77 USD" at bounding box center [834, 328] width 69 height 50
